Goal: Find specific page/section: Find specific page/section

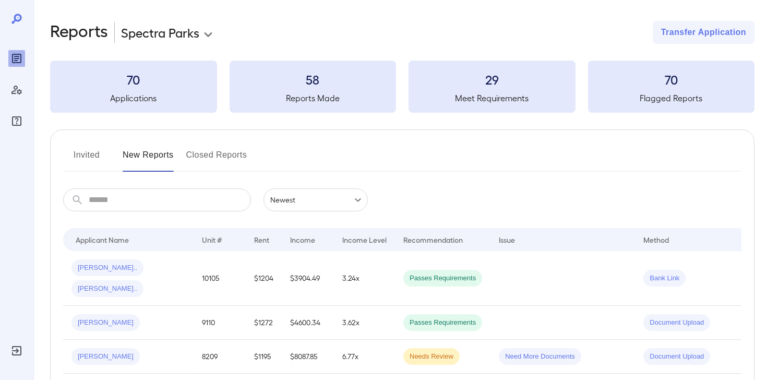
click at [206, 205] on input "text" at bounding box center [170, 199] width 162 height 23
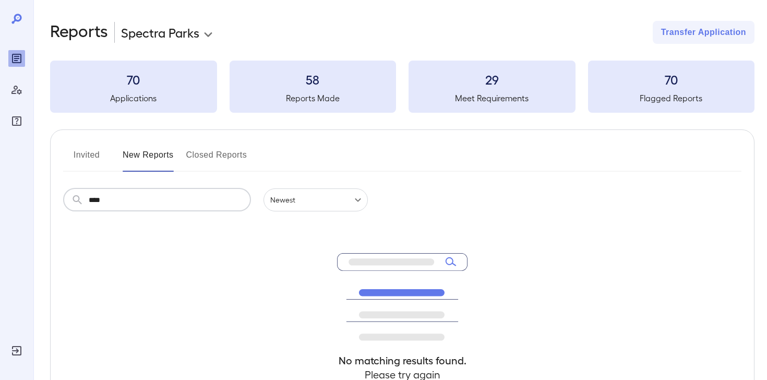
type input "****"
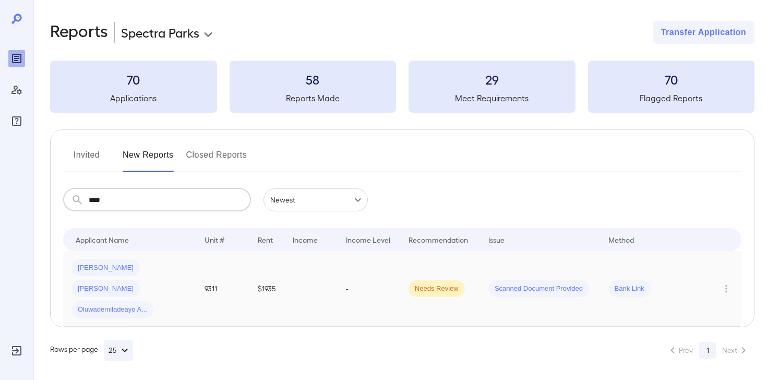
click at [208, 282] on td "9311" at bounding box center [222, 289] width 53 height 76
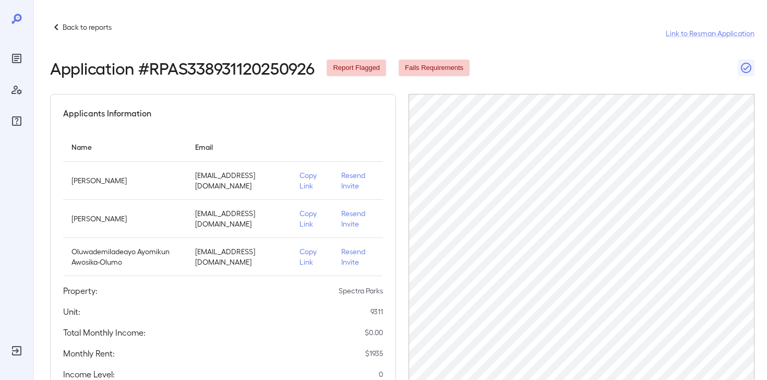
click at [294, 187] on td "Copy Link" at bounding box center [311, 181] width 41 height 38
click at [301, 184] on p "Copy Link" at bounding box center [311, 180] width 25 height 21
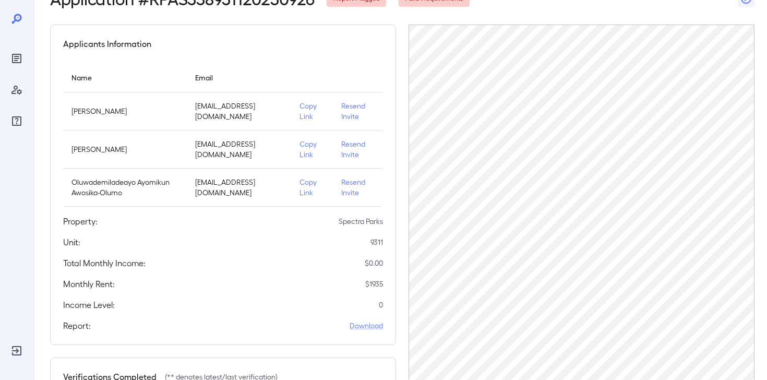
scroll to position [20, 0]
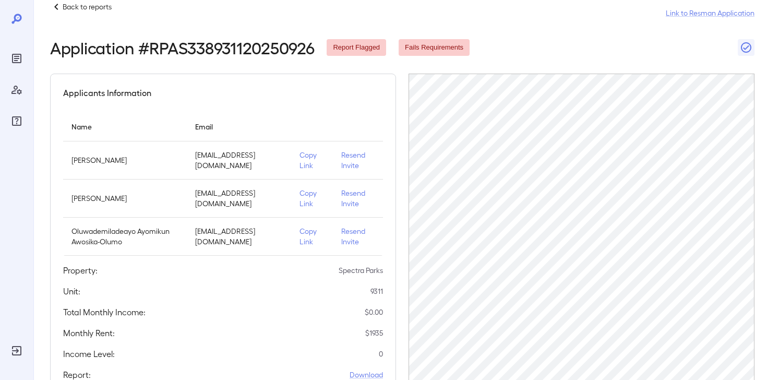
click at [138, 162] on p "[PERSON_NAME]" at bounding box center [124, 160] width 107 height 10
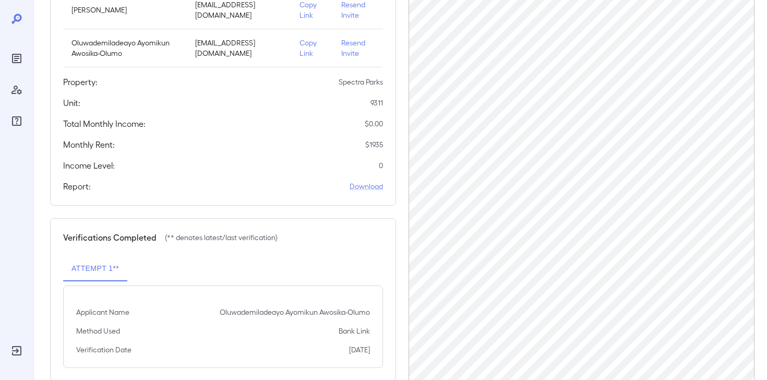
scroll to position [230, 0]
